Goal: Task Accomplishment & Management: Use online tool/utility

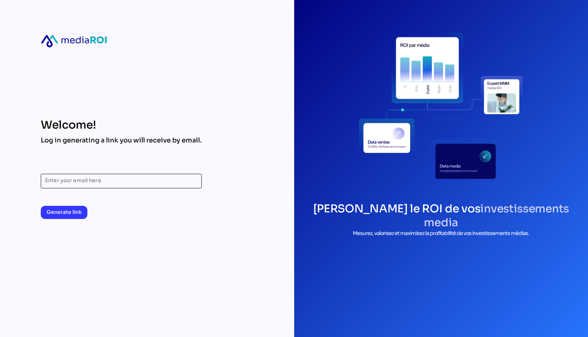
click at [136, 181] on input "Enter your email here" at bounding box center [121, 181] width 152 height 15
type input "**********"
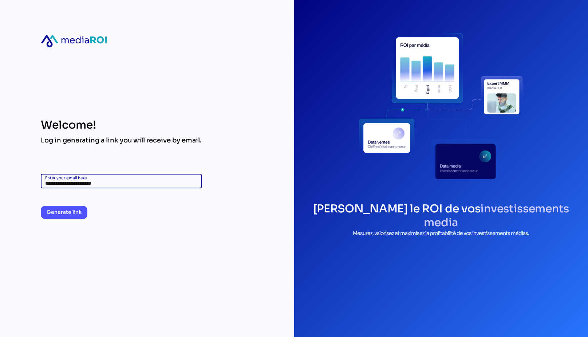
click at [77, 214] on span "Generate link" at bounding box center [64, 212] width 35 height 9
